Goal: Transaction & Acquisition: Purchase product/service

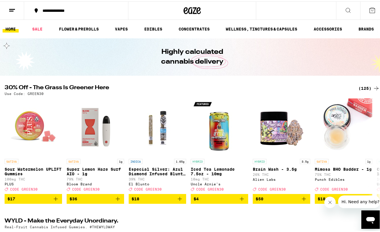
click at [362, 87] on div "(125)" at bounding box center [369, 86] width 21 height 7
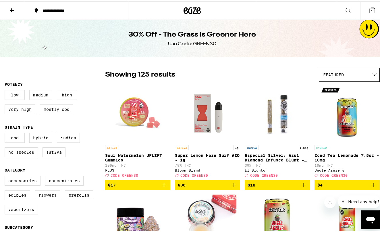
click at [43, 198] on label "Flowers" at bounding box center [48, 193] width 26 height 10
click at [6, 175] on input "Flowers" at bounding box center [6, 175] width 0 height 0
checkbox input "true"
